Goal: Information Seeking & Learning: Learn about a topic

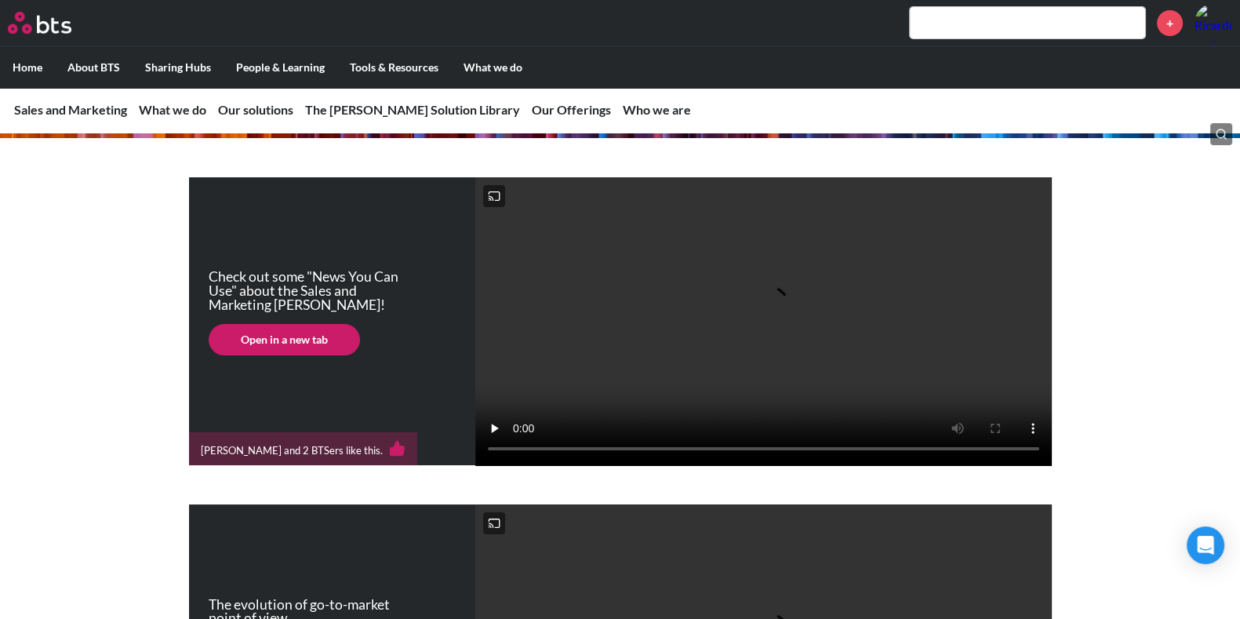
scroll to position [253, 0]
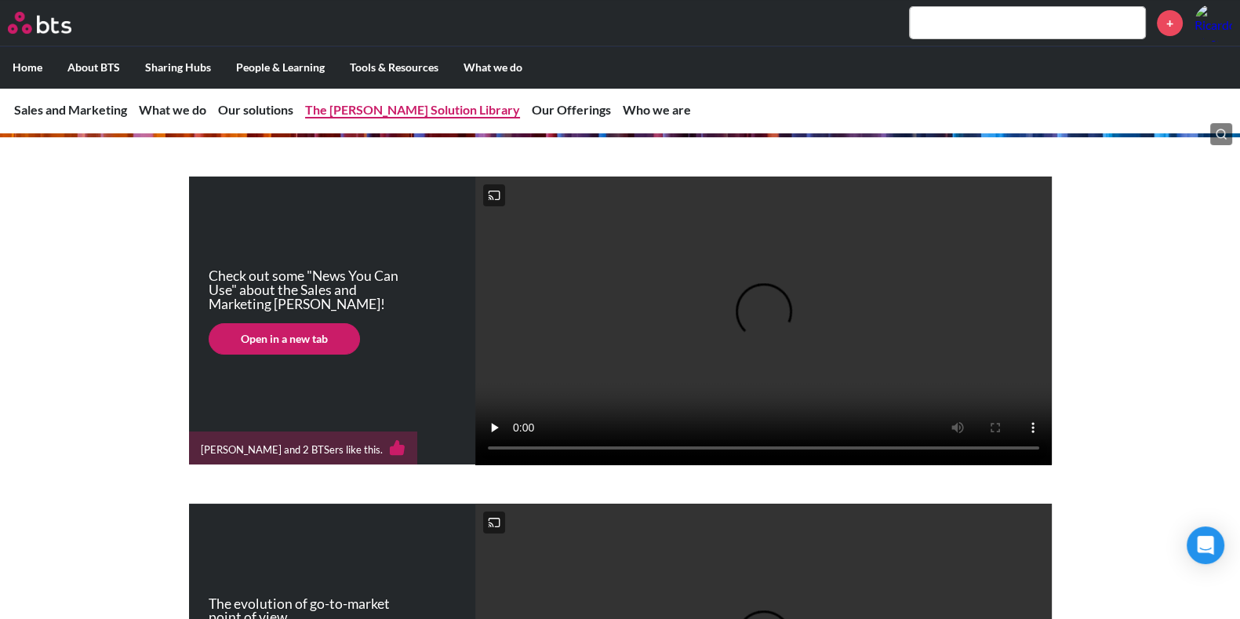
click at [330, 104] on link "The [PERSON_NAME] Solution Library" at bounding box center [412, 109] width 215 height 15
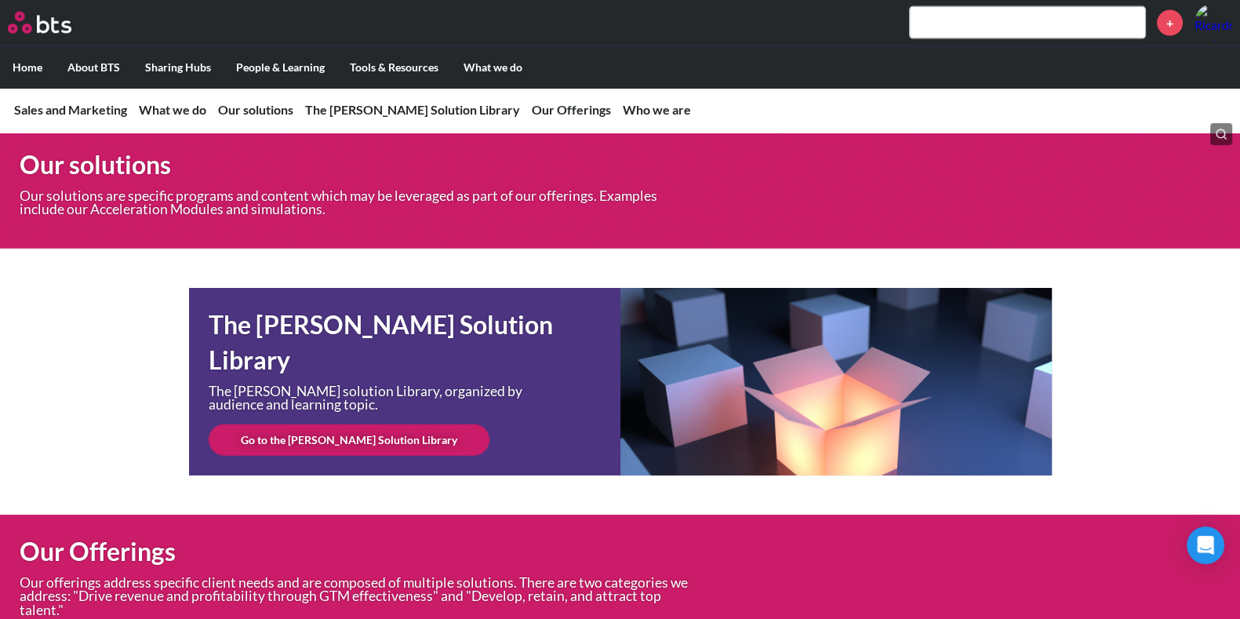
scroll to position [4440, 0]
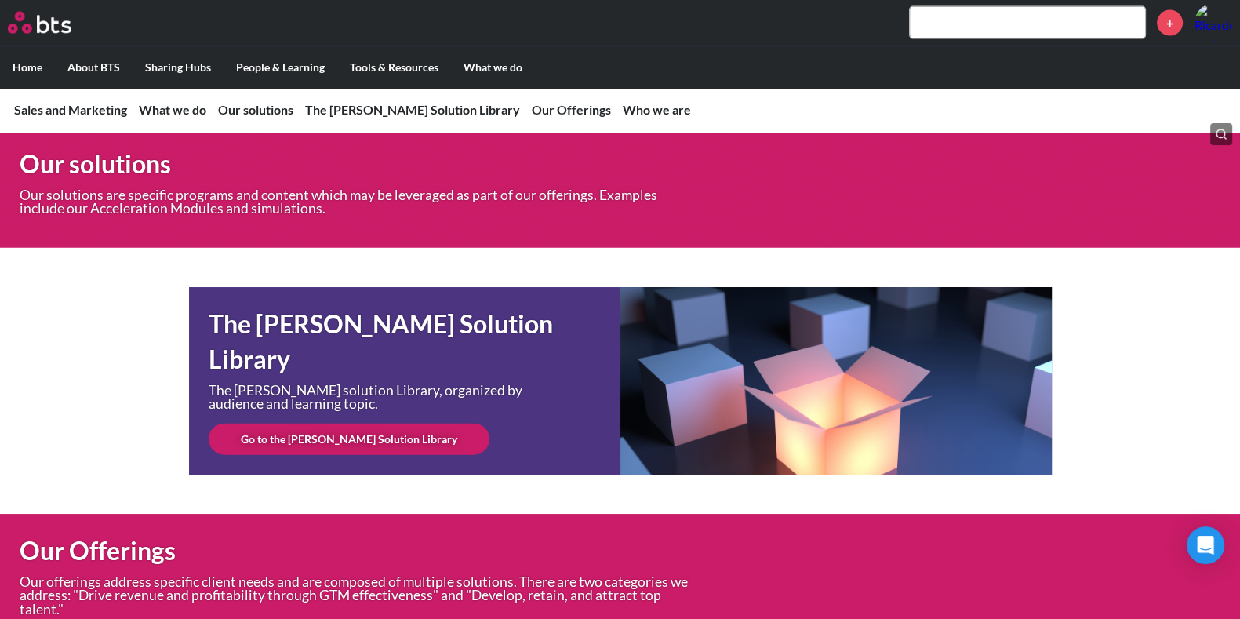
click at [373, 455] on link "Go to the [PERSON_NAME] Solution Library" at bounding box center [349, 439] width 281 height 31
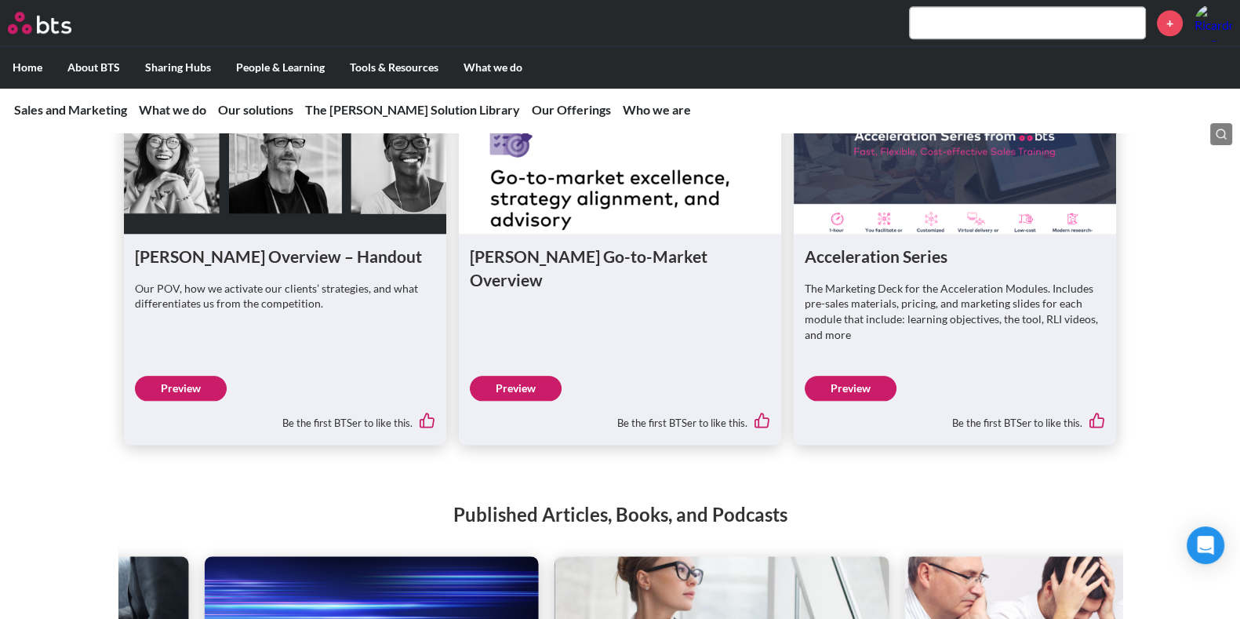
scroll to position [1989, 0]
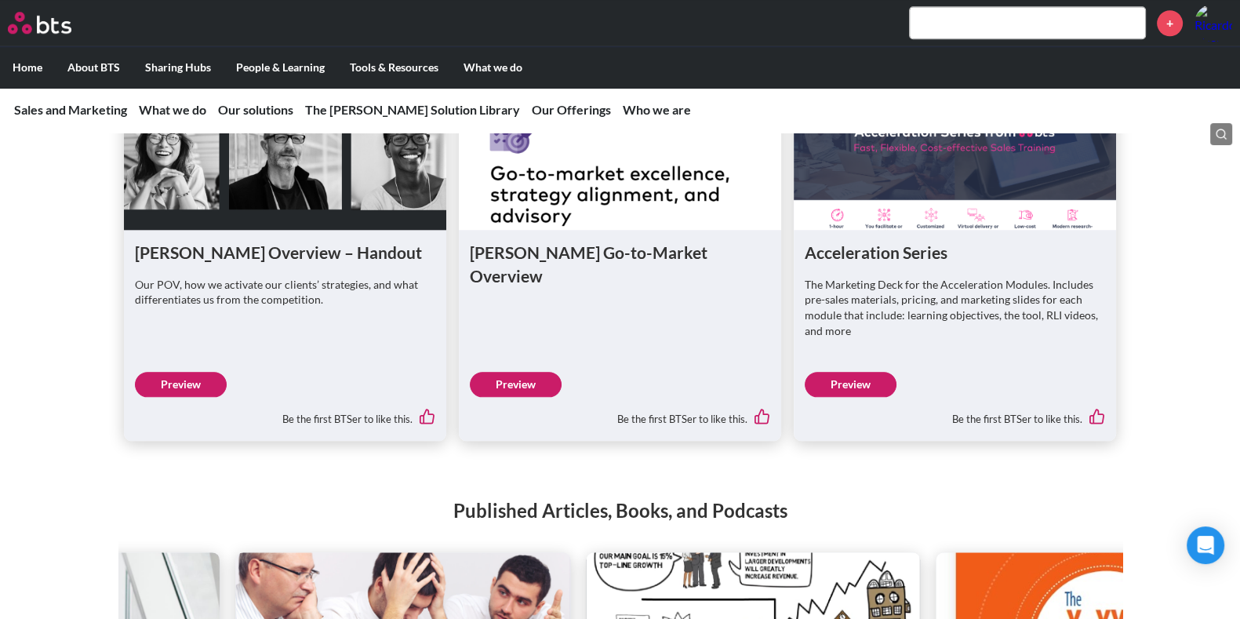
click at [862, 397] on link "Preview" at bounding box center [851, 384] width 92 height 25
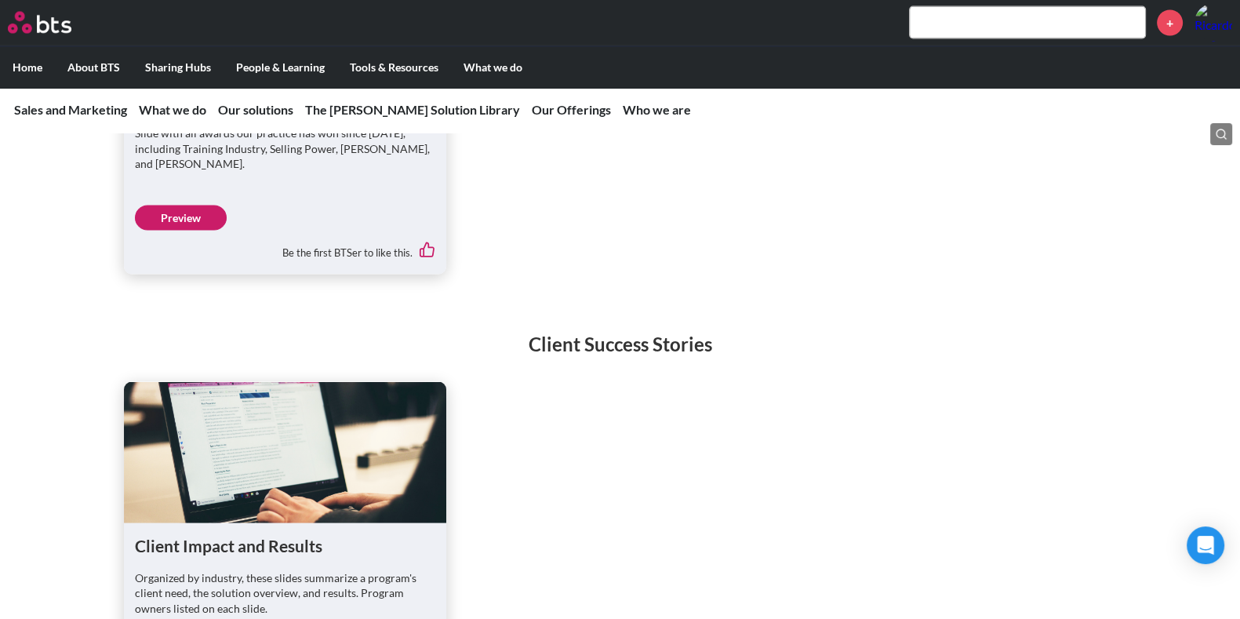
scroll to position [3810, 0]
click at [203, 230] on link "Preview" at bounding box center [181, 217] width 92 height 25
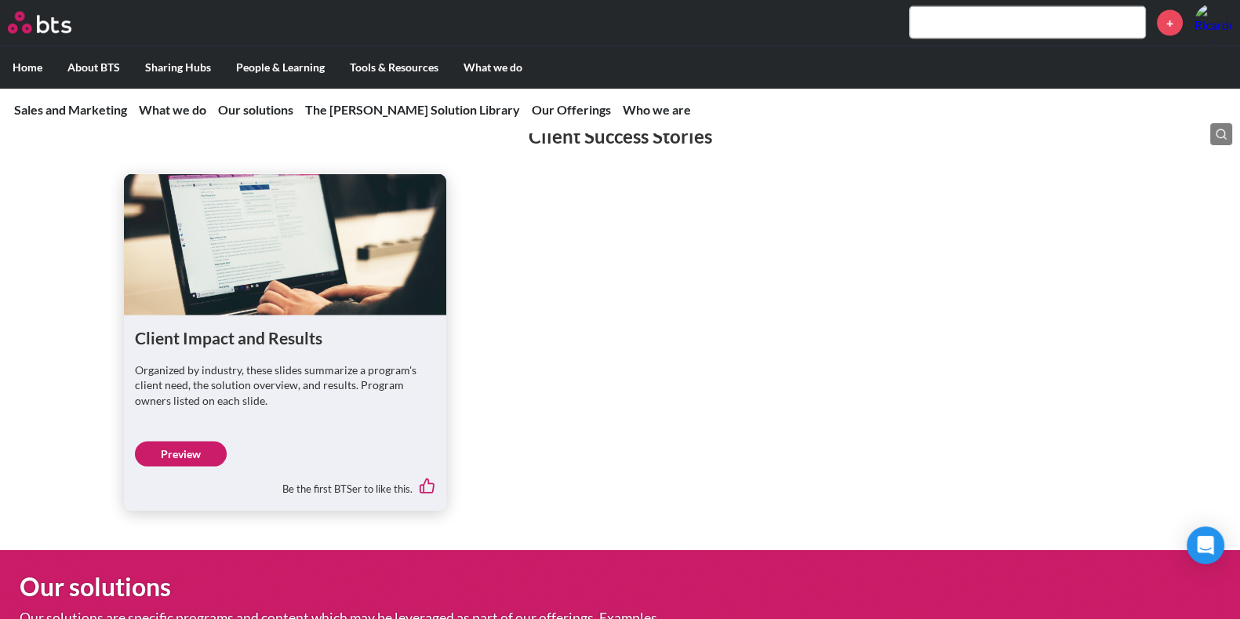
scroll to position [4018, 0]
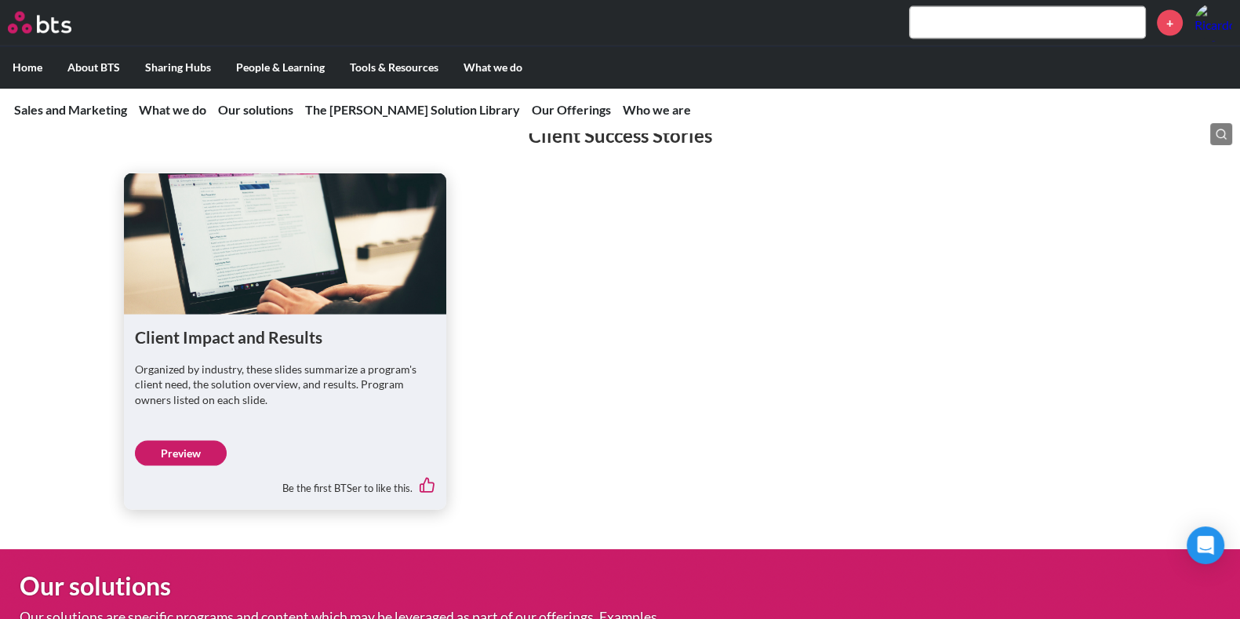
click at [195, 466] on link "Preview" at bounding box center [181, 453] width 92 height 25
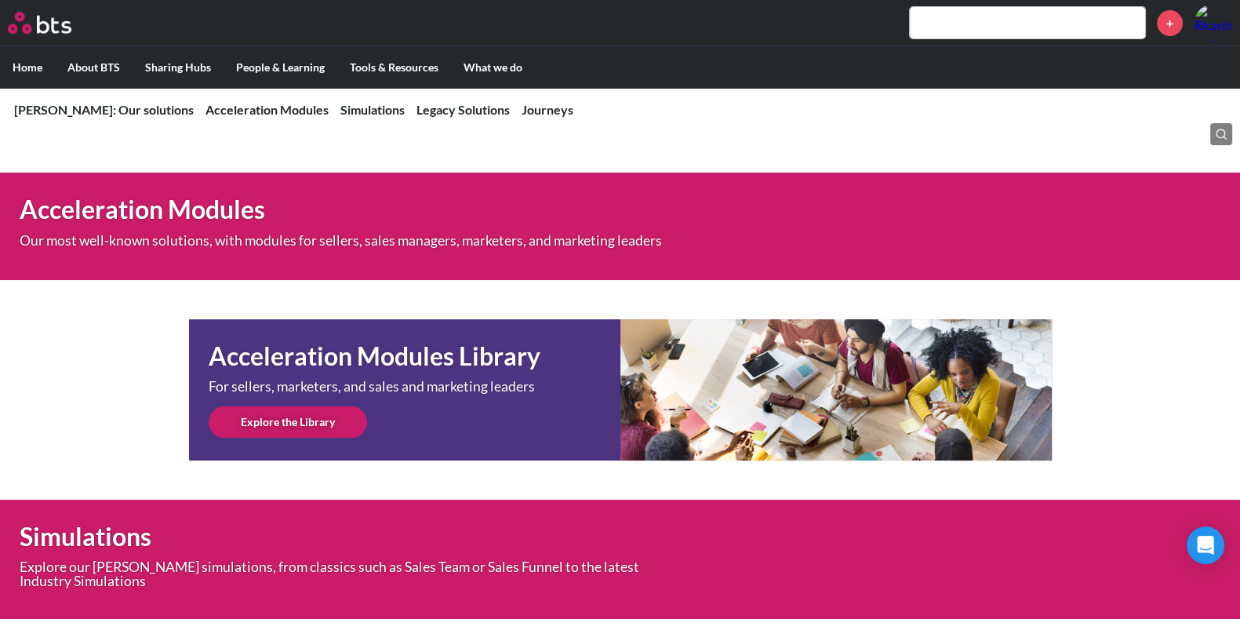
scroll to position [374, 0]
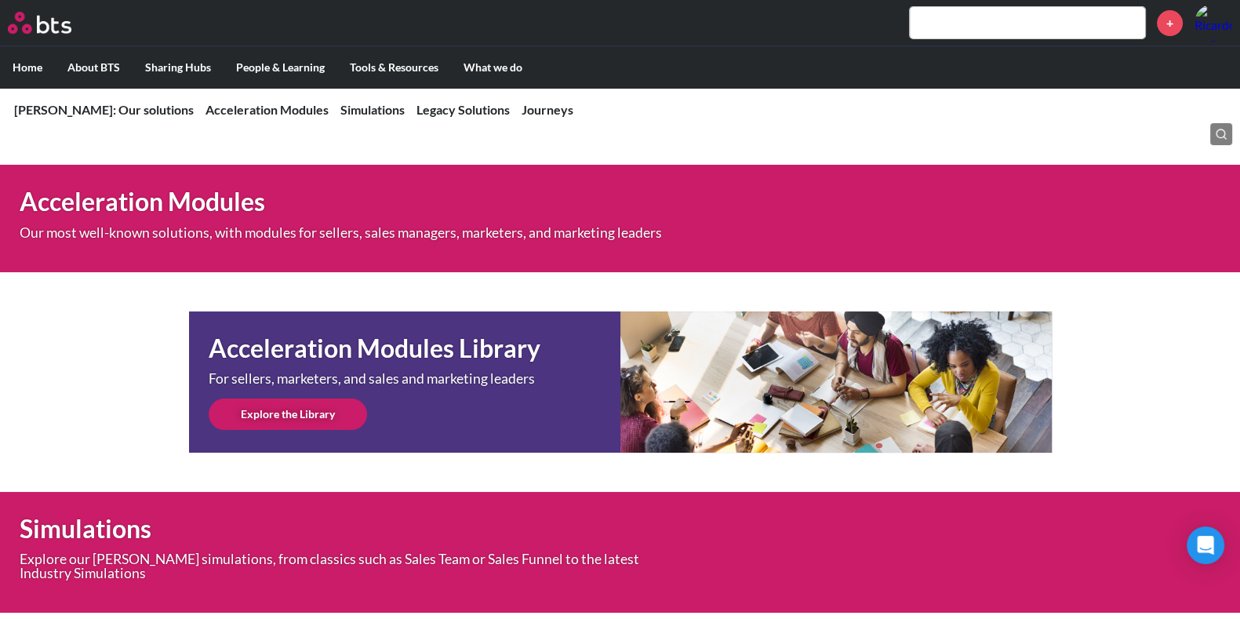
click at [290, 420] on link "Explore the Library" at bounding box center [288, 414] width 158 height 31
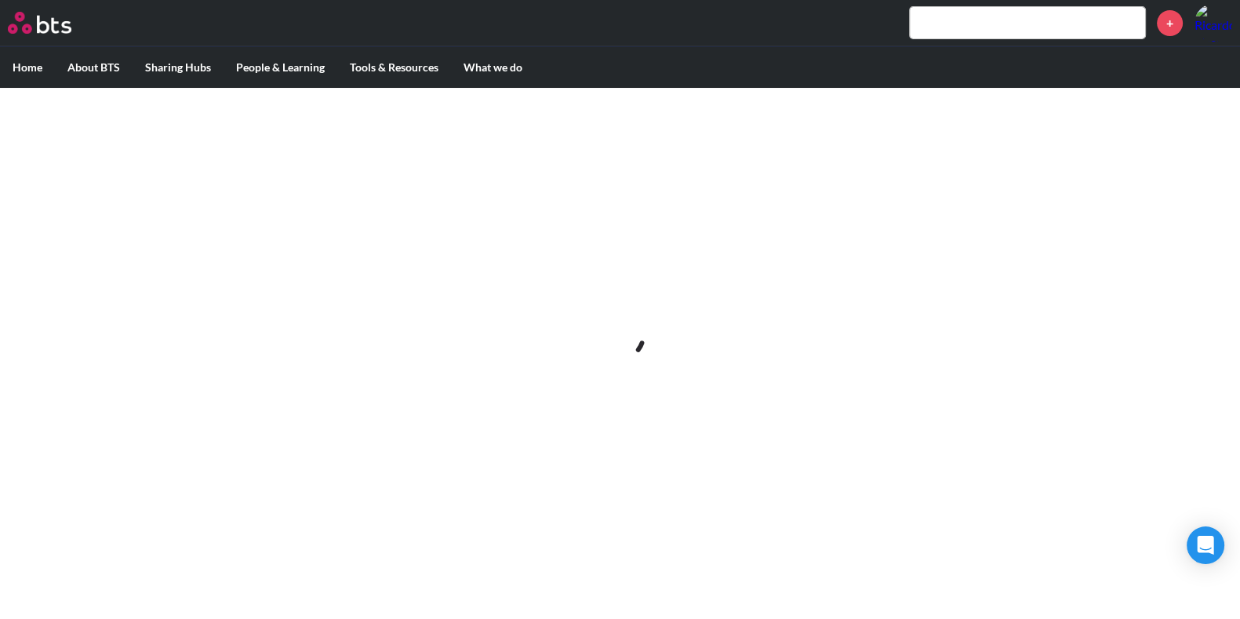
scroll to position [0, 0]
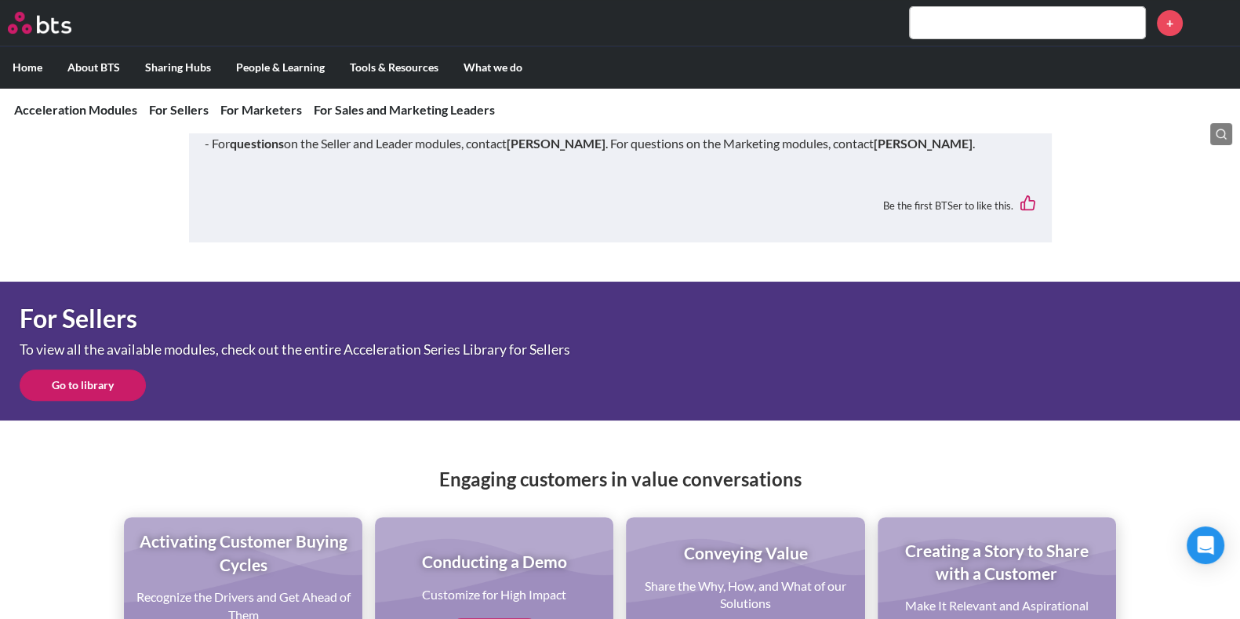
scroll to position [589, 0]
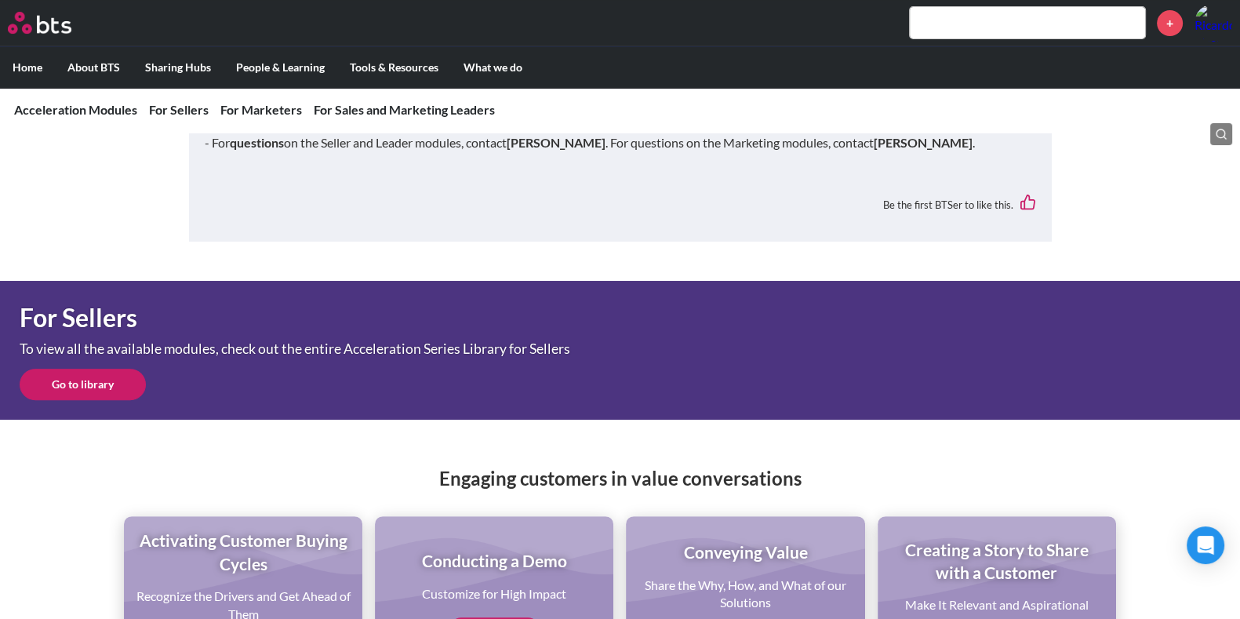
click at [47, 392] on link "Go to library" at bounding box center [83, 384] width 126 height 31
